Goal: Ask a question

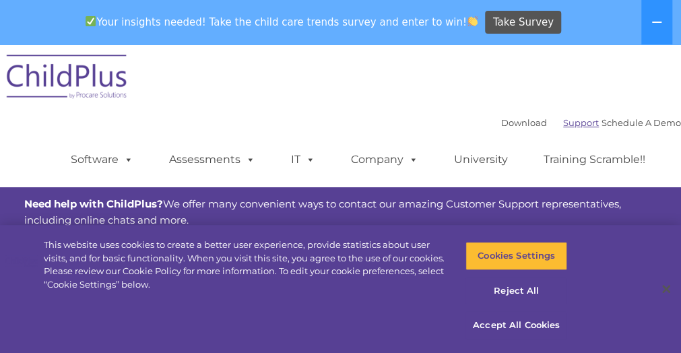
click at [563, 122] on link "Support" at bounding box center [581, 122] width 36 height 11
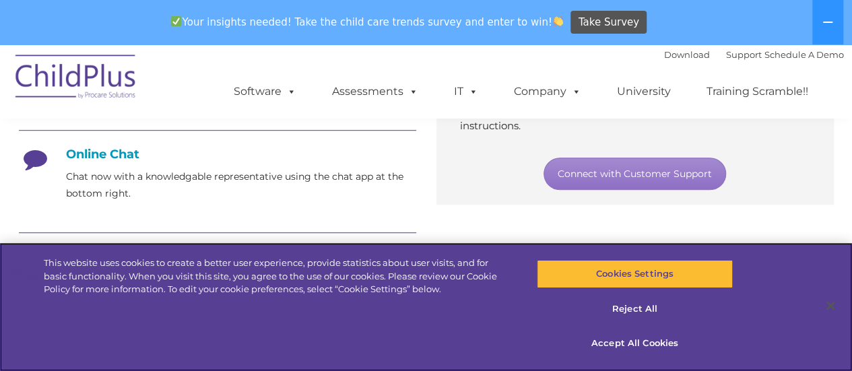
scroll to position [353, 0]
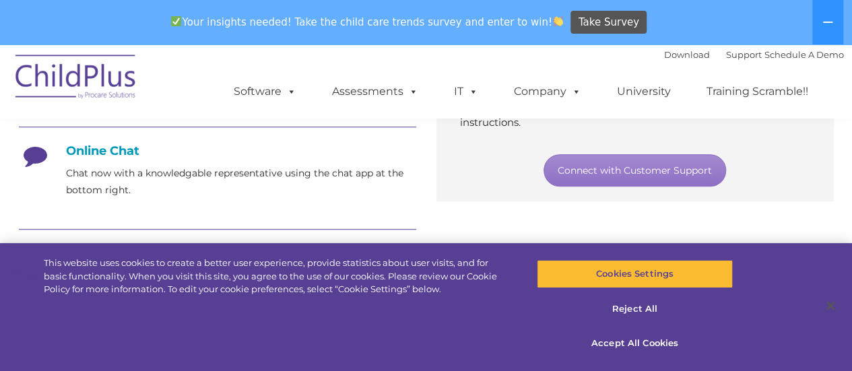
click at [119, 147] on h4 "Online Chat" at bounding box center [217, 150] width 397 height 15
click at [0, 160] on section "Customer Support Need help with ChildPlus? We offer many convenient ways to con…" at bounding box center [426, 211] width 852 height 1039
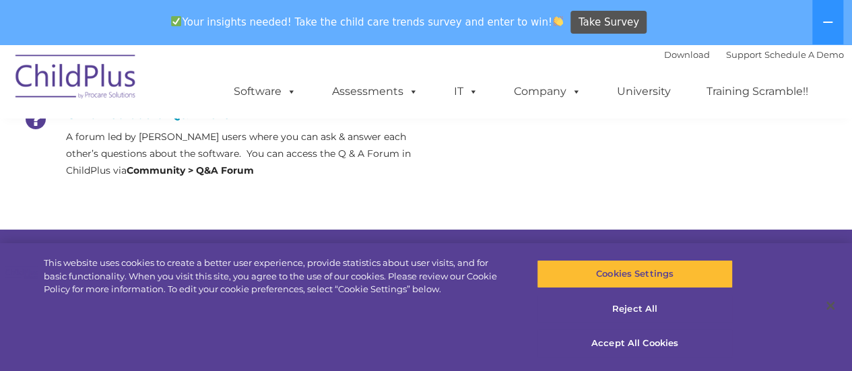
scroll to position [704, 0]
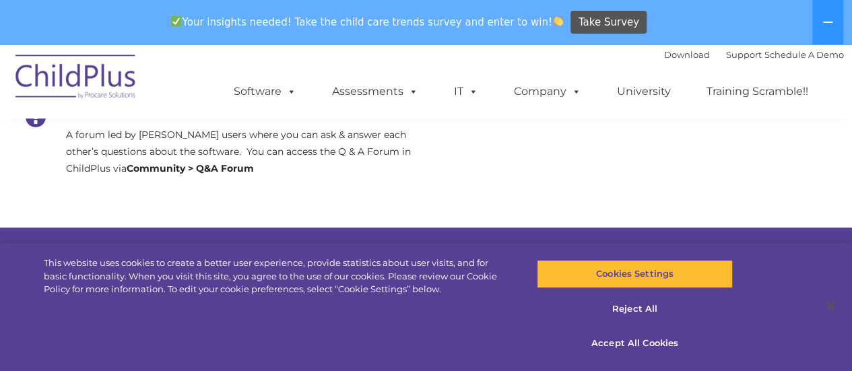
click at [342, 155] on p "A forum led by [PERSON_NAME] users where you can ask & answer each other’s ques…" at bounding box center [241, 152] width 350 height 51
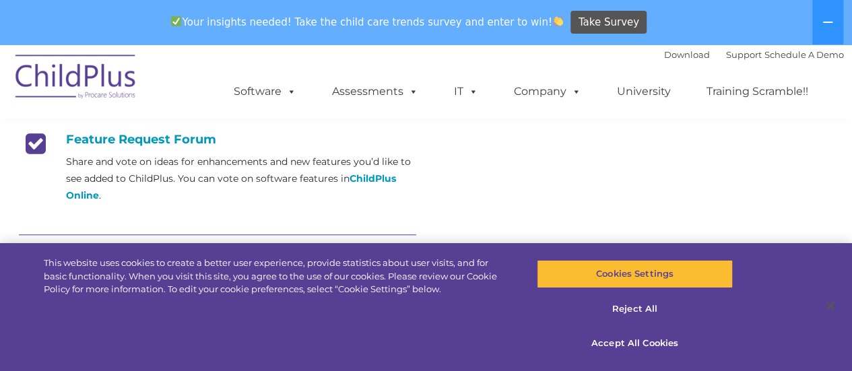
scroll to position [560, 0]
click at [375, 179] on strong "ChildPlus Online" at bounding box center [231, 184] width 330 height 29
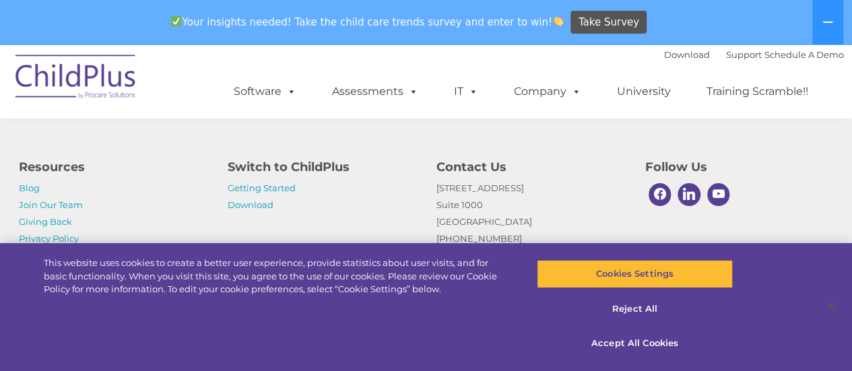
scroll to position [999, 0]
